Goal: Task Accomplishment & Management: Manage account settings

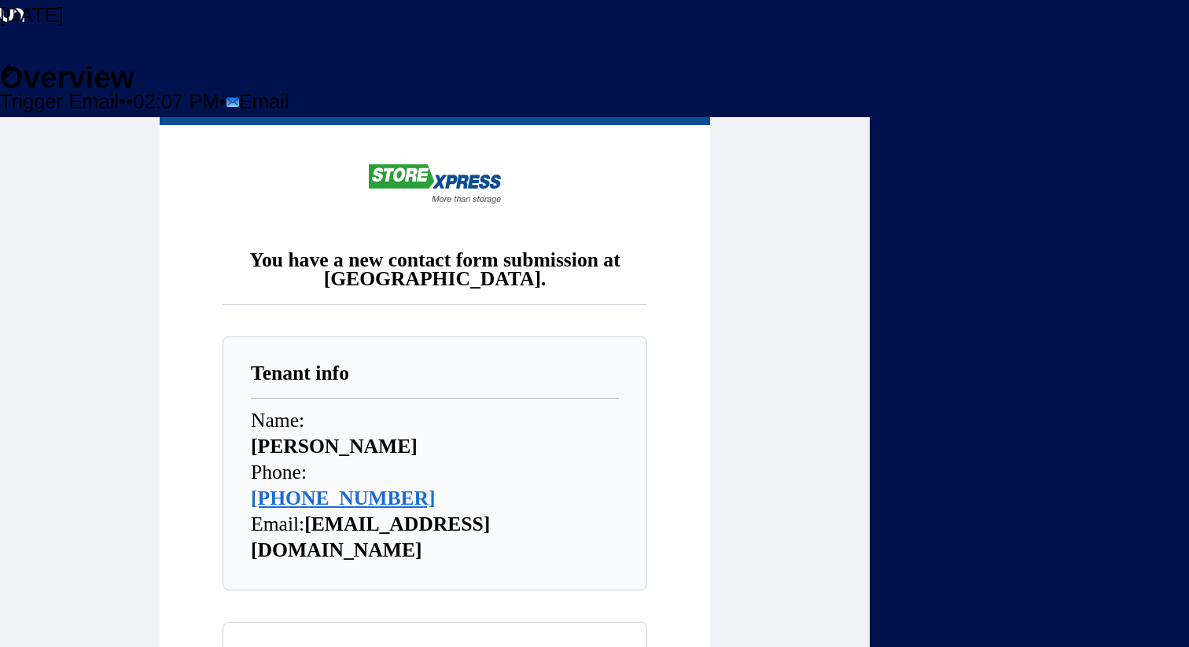
scroll to position [1023, 0]
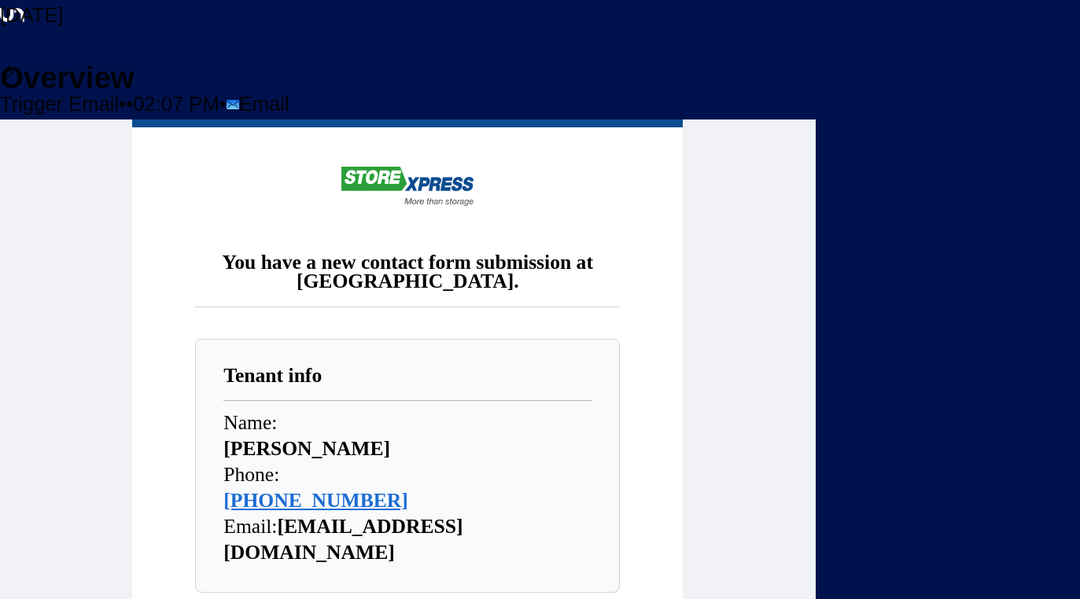
scroll to position [970, 0]
